Goal: Complete application form: Complete application form

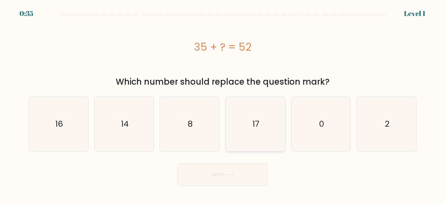
click at [265, 128] on icon "17" at bounding box center [255, 124] width 55 height 55
click at [223, 104] on input "d. 17" at bounding box center [222, 103] width 0 height 2
radio input "true"
click at [256, 170] on button "Next" at bounding box center [222, 175] width 90 height 22
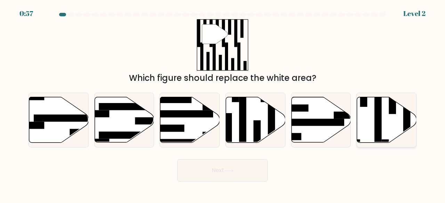
click at [379, 112] on rect at bounding box center [377, 117] width 7 height 65
click at [223, 104] on input "f." at bounding box center [222, 103] width 0 height 2
radio input "true"
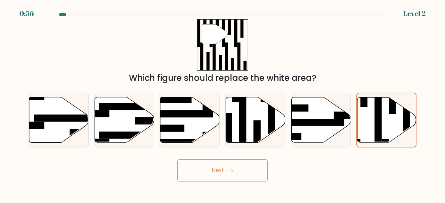
click at [217, 167] on button "Next" at bounding box center [222, 170] width 90 height 22
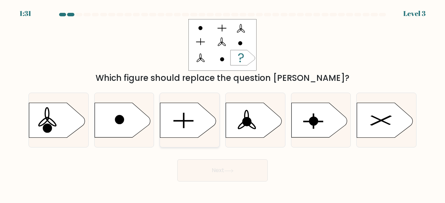
click at [191, 112] on icon at bounding box center [188, 120] width 56 height 35
click at [222, 104] on input "c." at bounding box center [222, 103] width 0 height 2
radio input "true"
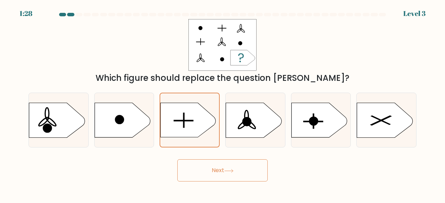
click at [231, 169] on icon at bounding box center [228, 171] width 9 height 4
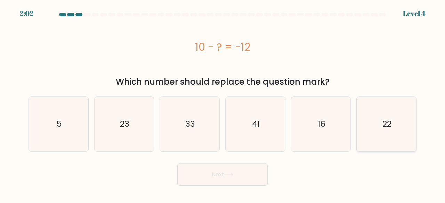
click at [374, 129] on icon "22" at bounding box center [386, 124] width 55 height 55
click at [223, 104] on input "f. 22" at bounding box center [222, 103] width 0 height 2
radio input "true"
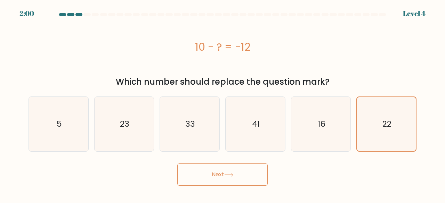
click at [232, 175] on icon at bounding box center [228, 175] width 9 height 4
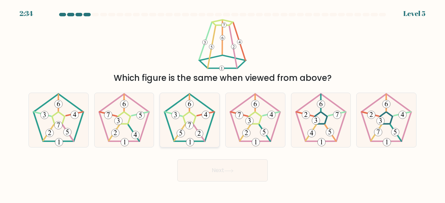
click at [196, 141] on 210 at bounding box center [190, 118] width 50 height 48
click at [222, 104] on input "c." at bounding box center [222, 103] width 0 height 2
radio input "true"
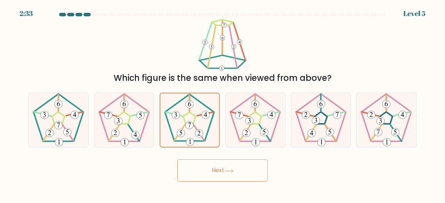
click at [236, 172] on button "Next" at bounding box center [222, 170] width 90 height 22
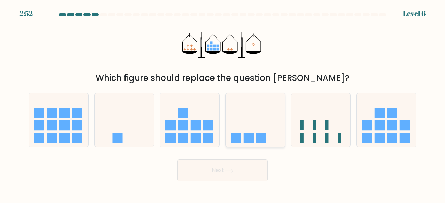
click at [245, 131] on icon at bounding box center [254, 120] width 59 height 49
click at [223, 104] on input "d." at bounding box center [222, 103] width 0 height 2
radio input "true"
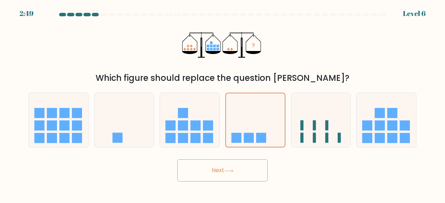
click at [236, 175] on button "Next" at bounding box center [222, 170] width 90 height 22
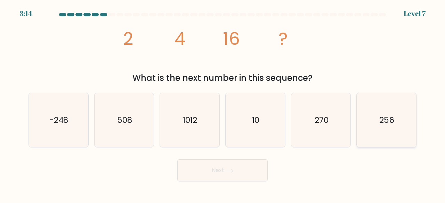
click at [399, 137] on icon "256" at bounding box center [386, 120] width 55 height 55
click at [223, 104] on input "f. 256" at bounding box center [222, 103] width 0 height 2
radio input "true"
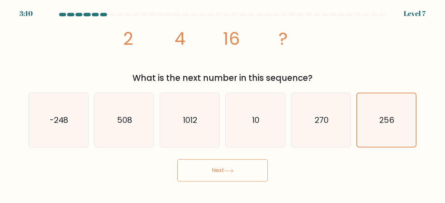
click at [236, 174] on button "Next" at bounding box center [222, 170] width 90 height 22
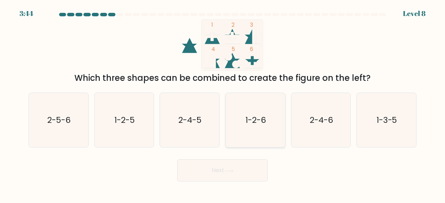
click at [256, 109] on icon "1-2-6" at bounding box center [255, 120] width 55 height 55
click at [223, 104] on input "d. 1-2-6" at bounding box center [222, 103] width 0 height 2
radio input "true"
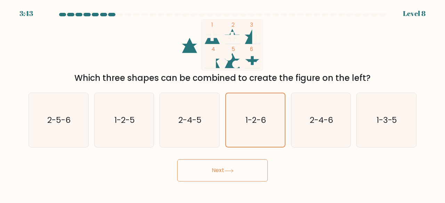
click at [229, 171] on icon at bounding box center [228, 171] width 8 height 3
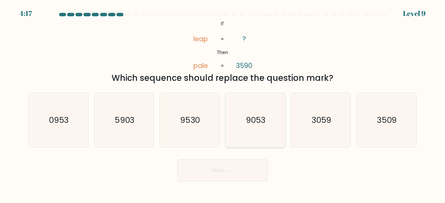
click at [253, 124] on text "9053" at bounding box center [256, 119] width 20 height 11
click at [223, 104] on input "d. 9053" at bounding box center [222, 103] width 0 height 2
radio input "true"
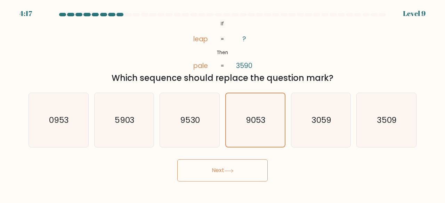
click at [246, 171] on button "Next" at bounding box center [222, 170] width 90 height 22
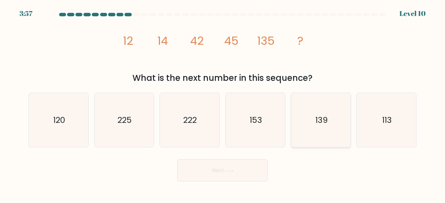
click at [317, 105] on icon "139" at bounding box center [321, 120] width 55 height 55
click at [223, 104] on input "e. 139" at bounding box center [222, 103] width 0 height 2
radio input "true"
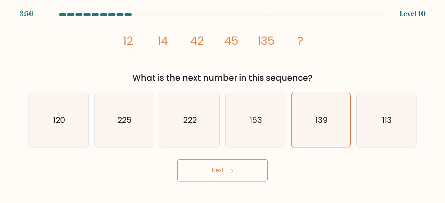
click at [236, 171] on button "Next" at bounding box center [222, 170] width 90 height 22
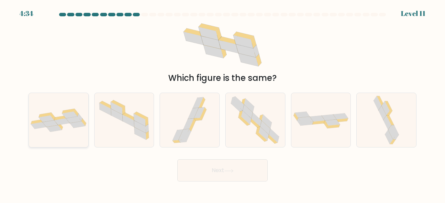
click at [59, 125] on icon at bounding box center [61, 121] width 15 height 7
click at [222, 104] on input "a." at bounding box center [222, 103] width 0 height 2
radio input "true"
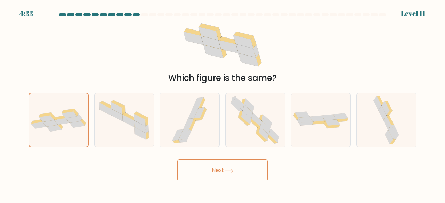
click at [204, 169] on button "Next" at bounding box center [222, 170] width 90 height 22
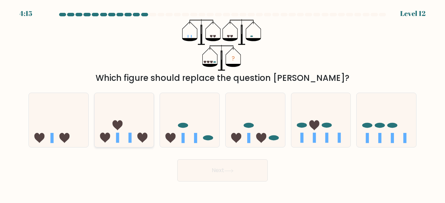
click at [131, 138] on rect at bounding box center [130, 138] width 3 height 10
click at [222, 104] on input "b." at bounding box center [222, 103] width 0 height 2
radio input "true"
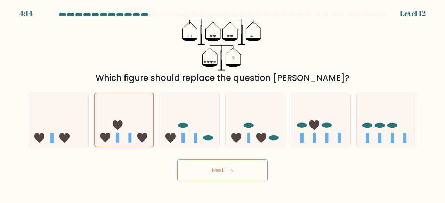
click at [227, 174] on button "Next" at bounding box center [222, 170] width 90 height 22
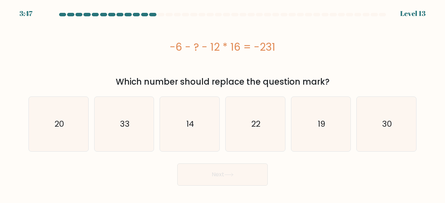
click at [225, 174] on button "Next" at bounding box center [222, 175] width 90 height 22
click at [132, 139] on icon "33" at bounding box center [124, 124] width 55 height 55
click at [222, 104] on input "b. 33" at bounding box center [222, 103] width 0 height 2
radio input "true"
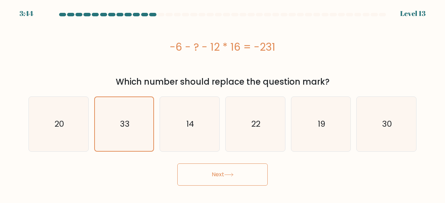
click at [234, 178] on button "Next" at bounding box center [222, 175] width 90 height 22
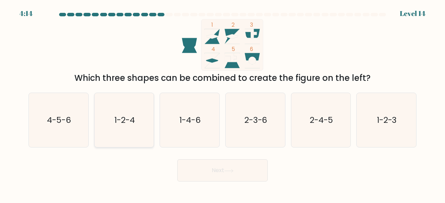
click at [123, 121] on text "1-2-4" at bounding box center [124, 119] width 20 height 11
click at [222, 104] on input "b. 1-2-4" at bounding box center [222, 103] width 0 height 2
radio input "true"
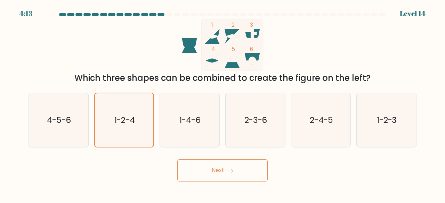
click at [213, 170] on button "Next" at bounding box center [222, 170] width 90 height 22
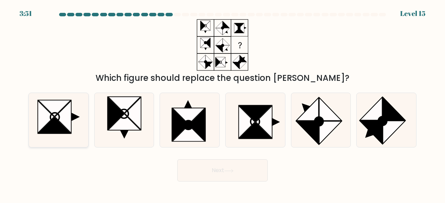
click at [65, 113] on icon at bounding box center [63, 117] width 16 height 33
click at [222, 104] on input "a." at bounding box center [222, 103] width 0 height 2
radio input "true"
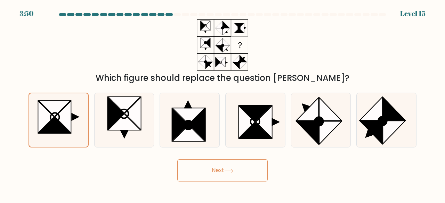
click at [223, 175] on button "Next" at bounding box center [222, 170] width 90 height 22
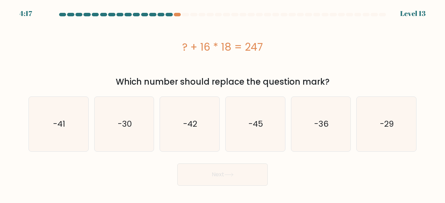
click at [269, 174] on div "Next" at bounding box center [222, 173] width 396 height 26
click at [63, 127] on text "-41" at bounding box center [59, 123] width 12 height 11
click at [222, 104] on input "a. -41" at bounding box center [222, 103] width 0 height 2
radio input "true"
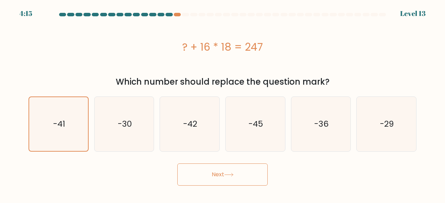
click at [208, 176] on button "Next" at bounding box center [222, 175] width 90 height 22
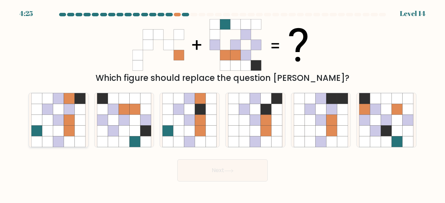
click at [68, 118] on icon at bounding box center [69, 120] width 11 height 11
click at [222, 104] on input "a." at bounding box center [222, 103] width 0 height 2
radio input "true"
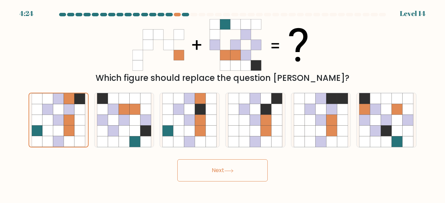
click at [228, 176] on button "Next" at bounding box center [222, 170] width 90 height 22
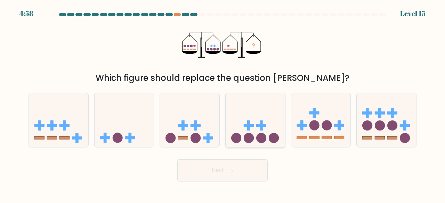
click at [262, 112] on icon at bounding box center [254, 120] width 59 height 49
click at [223, 104] on input "d." at bounding box center [222, 103] width 0 height 2
radio input "true"
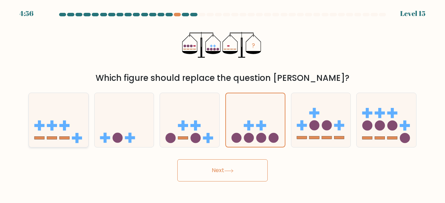
click at [73, 124] on icon at bounding box center [58, 120] width 59 height 49
click at [222, 104] on input "a." at bounding box center [222, 103] width 0 height 2
radio input "true"
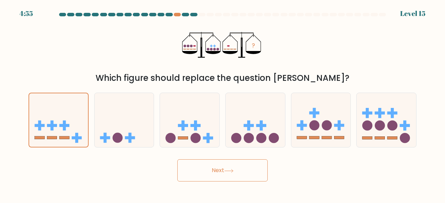
click at [206, 173] on button "Next" at bounding box center [222, 170] width 90 height 22
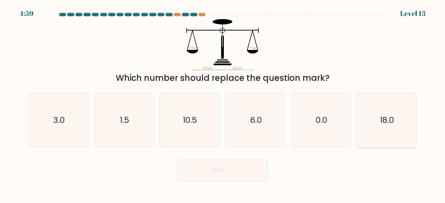
click at [377, 125] on icon "18.0" at bounding box center [386, 120] width 55 height 55
click at [223, 104] on input "f. 18.0" at bounding box center [222, 103] width 0 height 2
radio input "true"
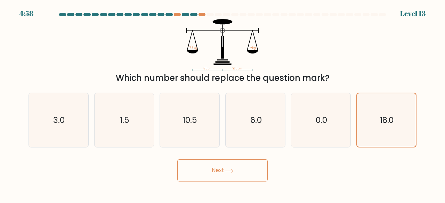
click at [230, 172] on icon at bounding box center [228, 171] width 9 height 4
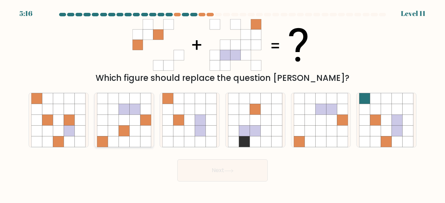
click at [132, 123] on icon at bounding box center [135, 120] width 11 height 11
click at [222, 104] on input "b." at bounding box center [222, 103] width 0 height 2
radio input "true"
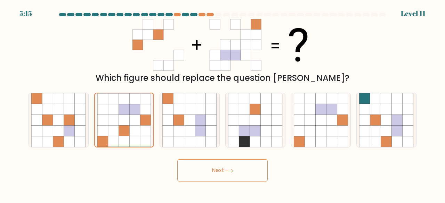
click at [252, 170] on button "Next" at bounding box center [222, 170] width 90 height 22
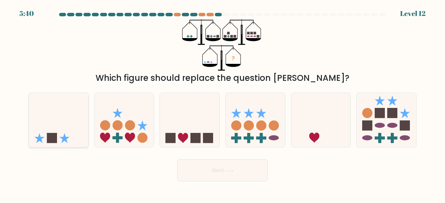
click at [51, 123] on icon at bounding box center [58, 120] width 59 height 49
click at [222, 104] on input "a." at bounding box center [222, 103] width 0 height 2
radio input "true"
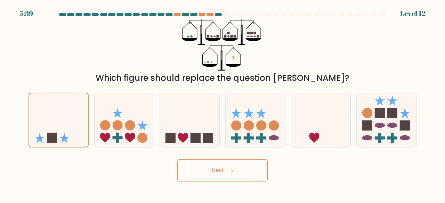
click at [213, 175] on button "Next" at bounding box center [222, 170] width 90 height 22
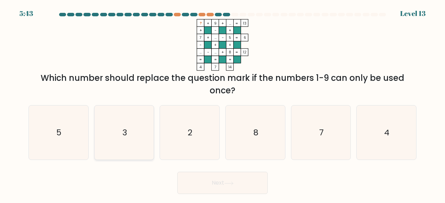
click at [112, 125] on icon "3" at bounding box center [124, 133] width 55 height 55
click at [222, 104] on input "b. 3" at bounding box center [222, 103] width 0 height 2
radio input "true"
click at [242, 184] on button "Next" at bounding box center [222, 183] width 90 height 22
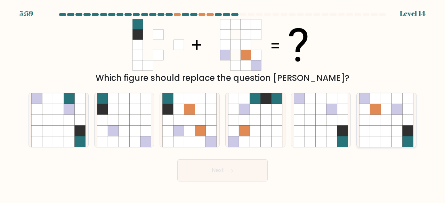
click at [384, 129] on icon at bounding box center [386, 131] width 11 height 11
click at [223, 104] on input "f." at bounding box center [222, 103] width 0 height 2
radio input "true"
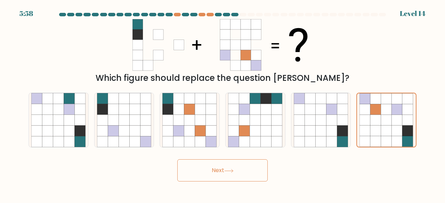
click at [214, 173] on button "Next" at bounding box center [222, 170] width 90 height 22
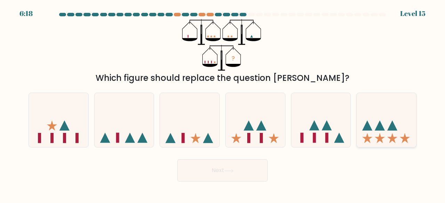
click at [376, 126] on icon at bounding box center [385, 120] width 59 height 49
click at [223, 104] on input "f." at bounding box center [222, 103] width 0 height 2
radio input "true"
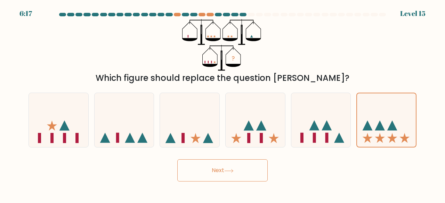
click at [241, 174] on button "Next" at bounding box center [222, 170] width 90 height 22
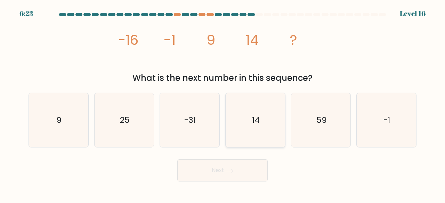
click at [273, 123] on icon "14" at bounding box center [255, 120] width 55 height 55
click at [223, 104] on input "d. 14" at bounding box center [222, 103] width 0 height 2
radio input "true"
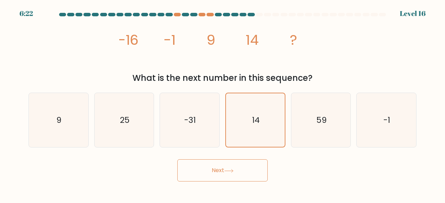
click at [245, 168] on button "Next" at bounding box center [222, 170] width 90 height 22
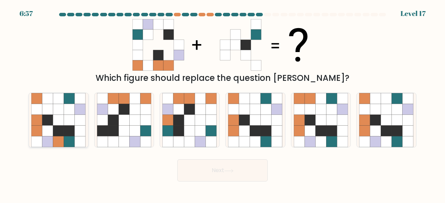
click at [63, 121] on icon at bounding box center [58, 120] width 11 height 11
click at [222, 104] on input "a." at bounding box center [222, 103] width 0 height 2
radio input "true"
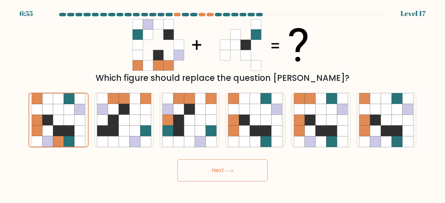
click at [248, 173] on button "Next" at bounding box center [222, 170] width 90 height 22
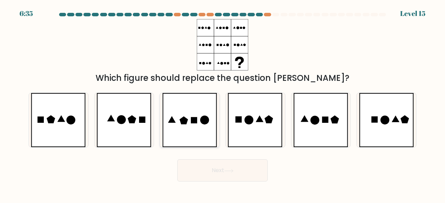
click at [196, 115] on icon at bounding box center [189, 120] width 55 height 55
click at [222, 104] on input "c." at bounding box center [222, 103] width 0 height 2
radio input "true"
click at [199, 169] on button "Next" at bounding box center [222, 170] width 90 height 22
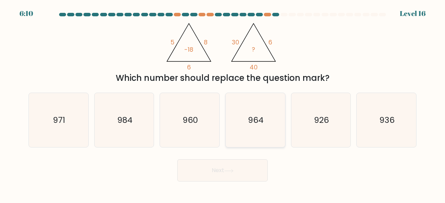
click at [256, 113] on icon "964" at bounding box center [255, 120] width 55 height 55
click at [223, 104] on input "d. 964" at bounding box center [222, 103] width 0 height 2
radio input "true"
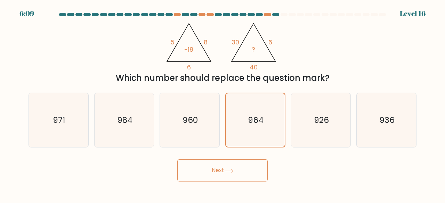
click at [254, 172] on button "Next" at bounding box center [222, 170] width 90 height 22
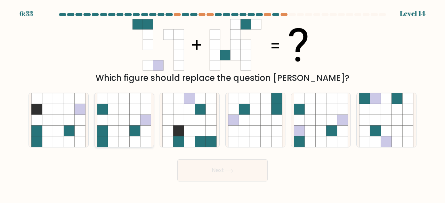
click at [133, 117] on icon at bounding box center [135, 120] width 11 height 11
click at [222, 104] on input "b." at bounding box center [222, 103] width 0 height 2
radio input "true"
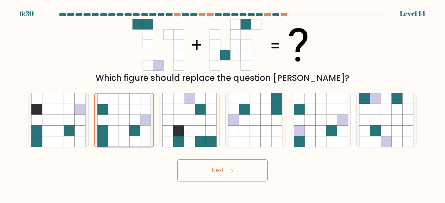
click at [229, 175] on button "Next" at bounding box center [222, 170] width 90 height 22
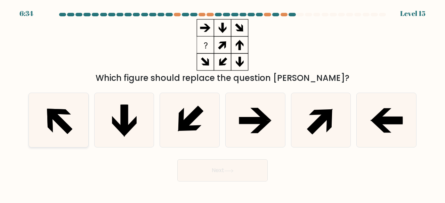
click at [81, 127] on icon at bounding box center [58, 120] width 55 height 55
click at [222, 104] on input "a." at bounding box center [222, 103] width 0 height 2
radio input "true"
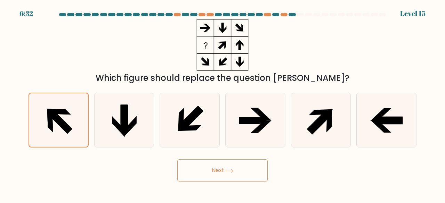
click at [232, 174] on button "Next" at bounding box center [222, 170] width 90 height 22
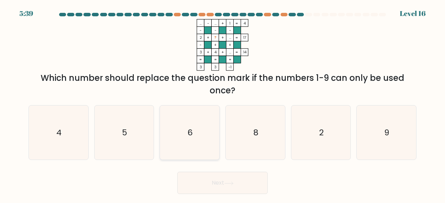
click at [191, 130] on text "6" at bounding box center [190, 132] width 5 height 11
click at [222, 104] on input "c. 6" at bounding box center [222, 103] width 0 height 2
radio input "true"
click at [224, 183] on button "Next" at bounding box center [222, 183] width 90 height 22
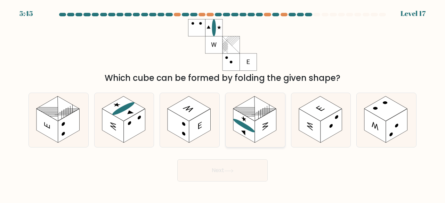
click at [252, 134] on rect at bounding box center [244, 126] width 22 height 34
click at [223, 104] on input "d." at bounding box center [222, 103] width 0 height 2
radio input "true"
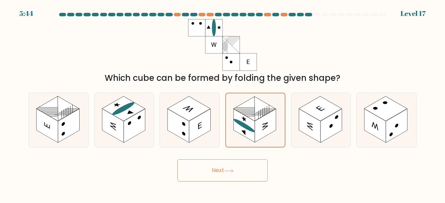
click at [248, 165] on button "Next" at bounding box center [222, 170] width 90 height 22
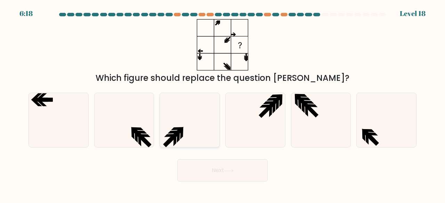
click at [194, 116] on icon at bounding box center [189, 120] width 55 height 55
click at [222, 104] on input "c." at bounding box center [222, 103] width 0 height 2
radio input "true"
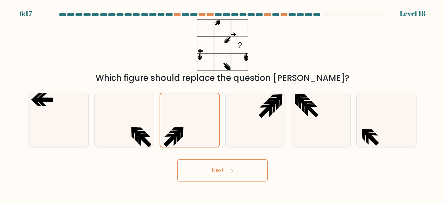
click at [236, 171] on button "Next" at bounding box center [222, 170] width 90 height 22
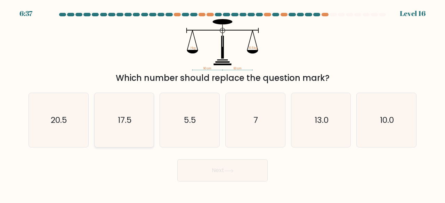
click at [123, 125] on text "17.5" at bounding box center [125, 119] width 14 height 11
click at [222, 104] on input "b. 17.5" at bounding box center [222, 103] width 0 height 2
radio input "true"
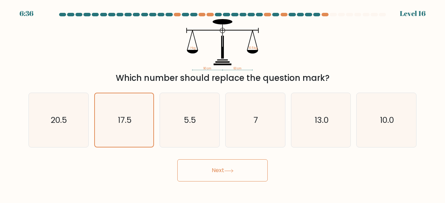
click at [236, 173] on button "Next" at bounding box center [222, 170] width 90 height 22
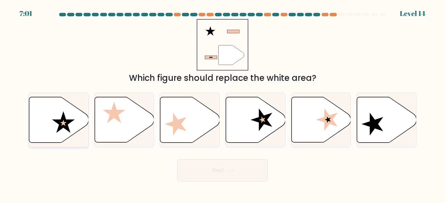
click at [65, 116] on icon at bounding box center [58, 120] width 59 height 46
click at [222, 104] on input "a." at bounding box center [222, 103] width 0 height 2
radio input "true"
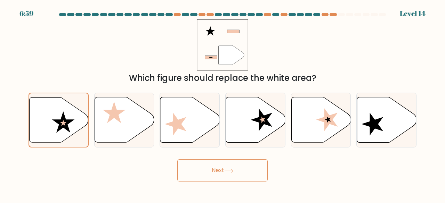
click at [215, 176] on button "Next" at bounding box center [222, 170] width 90 height 22
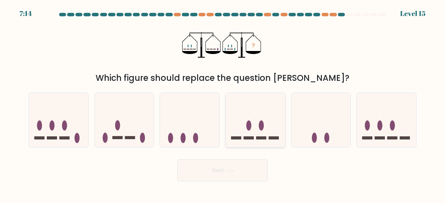
click at [262, 116] on icon at bounding box center [254, 120] width 59 height 49
click at [223, 104] on input "d." at bounding box center [222, 103] width 0 height 2
radio input "true"
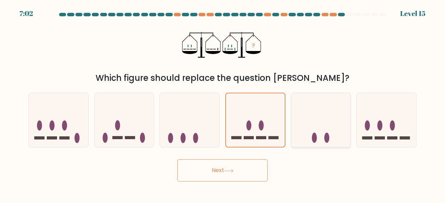
click at [311, 130] on icon at bounding box center [320, 120] width 59 height 49
click at [223, 104] on input "e." at bounding box center [222, 103] width 0 height 2
radio input "true"
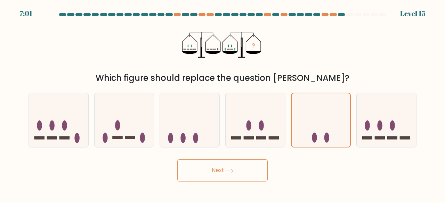
click at [253, 166] on button "Next" at bounding box center [222, 170] width 90 height 22
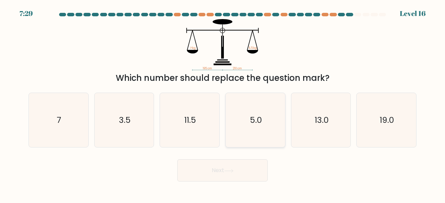
click at [253, 117] on text "5.0" at bounding box center [256, 119] width 12 height 11
click at [223, 104] on input "d. 5.0" at bounding box center [222, 103] width 0 height 2
radio input "true"
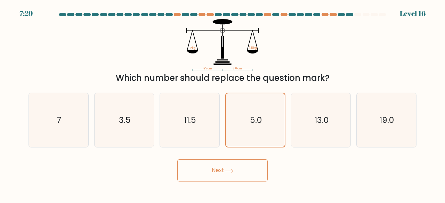
click at [231, 158] on div "Next" at bounding box center [222, 169] width 396 height 26
click at [227, 168] on button "Next" at bounding box center [222, 170] width 90 height 22
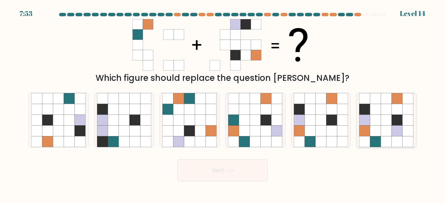
click at [382, 127] on icon at bounding box center [386, 131] width 11 height 11
click at [223, 104] on input "f." at bounding box center [222, 103] width 0 height 2
radio input "true"
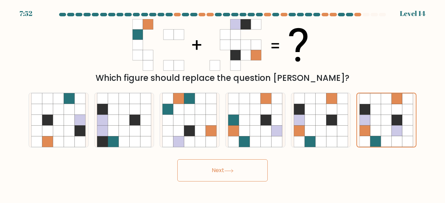
click at [236, 166] on button "Next" at bounding box center [222, 170] width 90 height 22
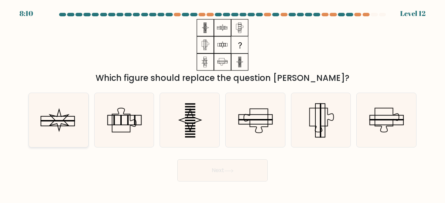
click at [62, 117] on icon at bounding box center [58, 120] width 55 height 55
click at [222, 104] on input "a." at bounding box center [222, 103] width 0 height 2
radio input "true"
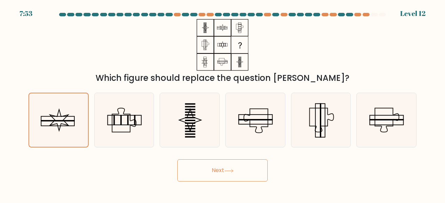
click at [225, 161] on button "Next" at bounding box center [222, 170] width 90 height 22
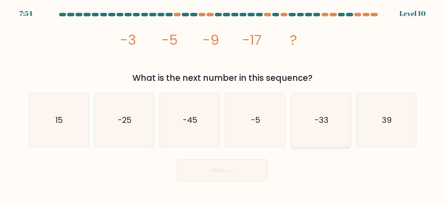
click at [334, 110] on icon "-33" at bounding box center [321, 120] width 55 height 55
click at [223, 104] on input "e. -33" at bounding box center [222, 103] width 0 height 2
radio input "true"
click at [254, 168] on button "Next" at bounding box center [222, 170] width 90 height 22
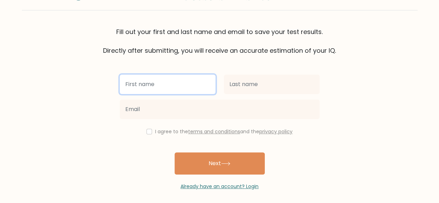
scroll to position [40, 0]
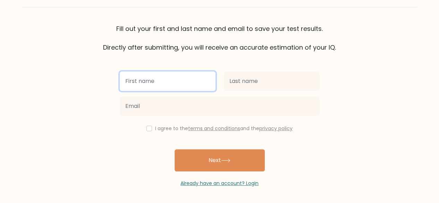
click at [194, 79] on input "text" at bounding box center [168, 81] width 96 height 19
type input "[PERSON_NAME]"
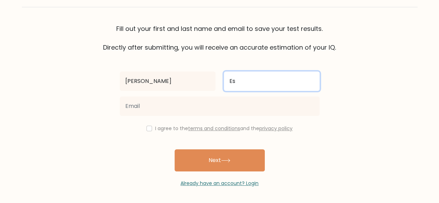
type input "Estrabon"
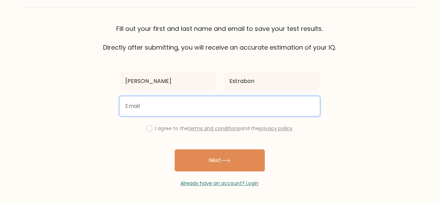
click at [245, 107] on input "email" at bounding box center [220, 106] width 200 height 19
type input "estrabonlucille@gmail.com"
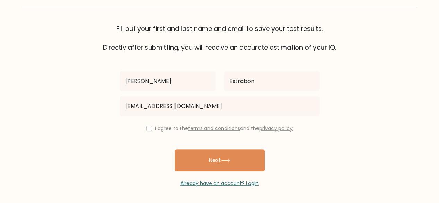
click at [142, 128] on div "I agree to the terms and conditions and the privacy policy" at bounding box center [220, 128] width 208 height 8
click at [148, 128] on input "checkbox" at bounding box center [150, 129] width 6 height 6
checkbox input "true"
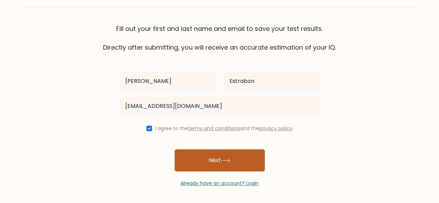
click at [214, 162] on button "Next" at bounding box center [220, 160] width 90 height 22
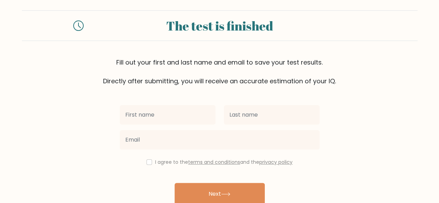
scroll to position [60, 0]
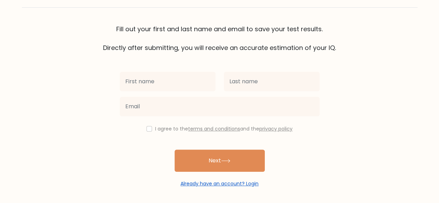
click at [236, 184] on link "Already have an account? Login" at bounding box center [220, 183] width 78 height 7
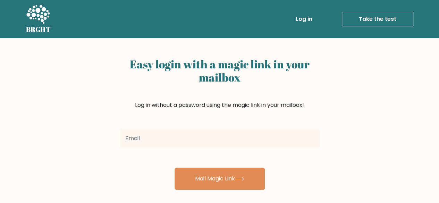
type input "[EMAIL_ADDRESS][DOMAIN_NAME]"
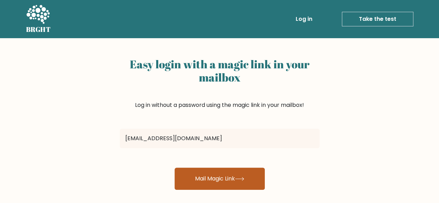
click at [215, 176] on button "Mail Magic Link" at bounding box center [220, 179] width 90 height 22
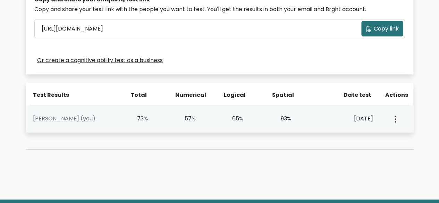
scroll to position [243, 0]
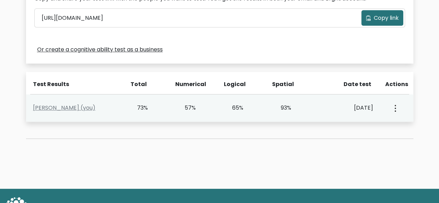
click at [396, 107] on icon "button" at bounding box center [395, 108] width 1 height 7
click at [373, 128] on link "View Profile" at bounding box center [369, 128] width 55 height 11
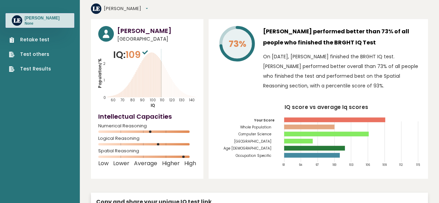
scroll to position [21, 0]
